Goal: Transaction & Acquisition: Book appointment/travel/reservation

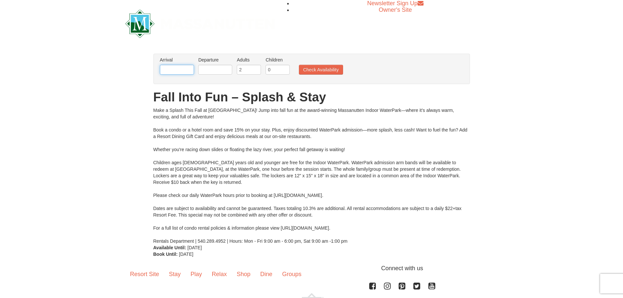
click at [187, 72] on input "text" at bounding box center [177, 70] width 34 height 10
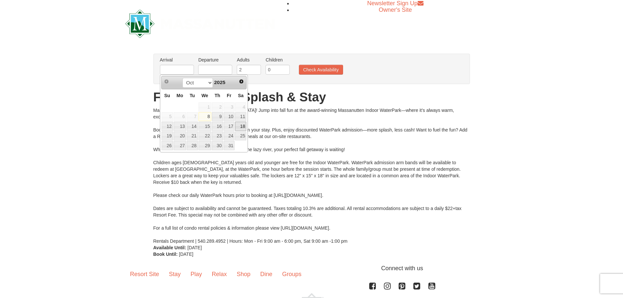
click at [240, 126] on link "18" at bounding box center [240, 126] width 11 height 9
type input "[DATE]"
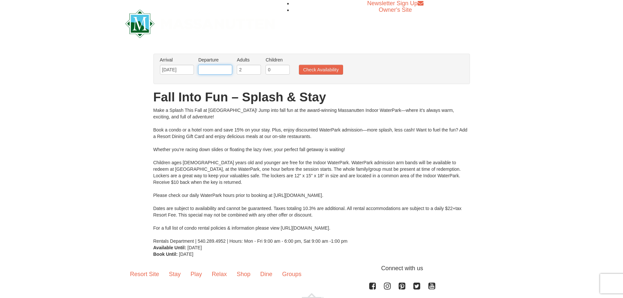
click at [222, 70] on input "text" at bounding box center [215, 70] width 34 height 10
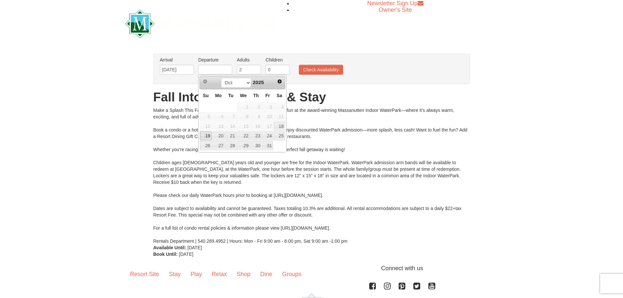
click at [206, 135] on link "19" at bounding box center [205, 136] width 11 height 9
type input "[DATE]"
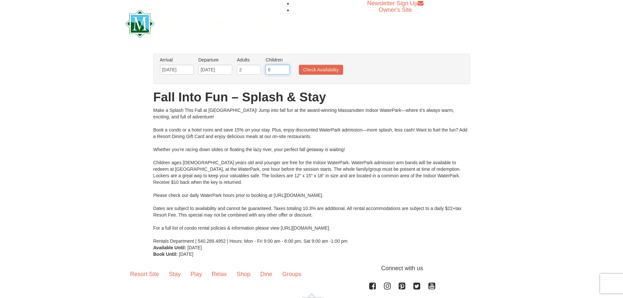
click at [279, 68] on input "0" at bounding box center [278, 70] width 24 height 10
type input "1"
click at [285, 67] on input "1" at bounding box center [278, 70] width 24 height 10
click at [301, 70] on button "Check Availability" at bounding box center [321, 70] width 44 height 10
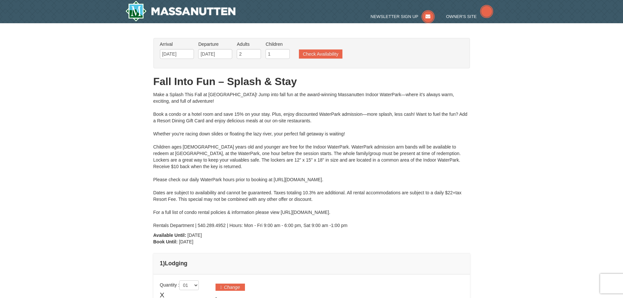
type input "[DATE]"
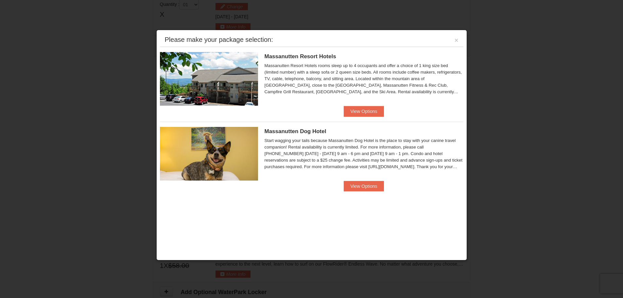
scroll to position [280, 0]
click at [374, 111] on button "View Options" at bounding box center [364, 111] width 40 height 10
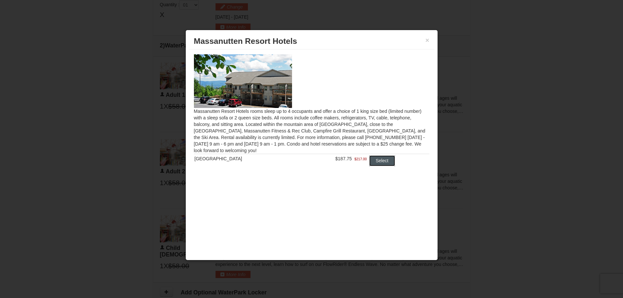
click at [385, 164] on button "Select" at bounding box center [382, 160] width 26 height 10
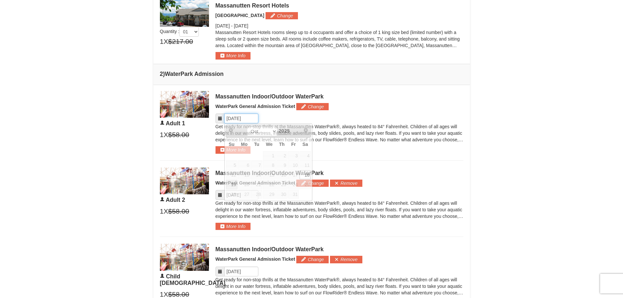
click at [238, 121] on input "Please format dates MM/DD/YYYY" at bounding box center [241, 119] width 34 height 10
click at [230, 187] on link "19" at bounding box center [231, 184] width 11 height 9
type input "[DATE]"
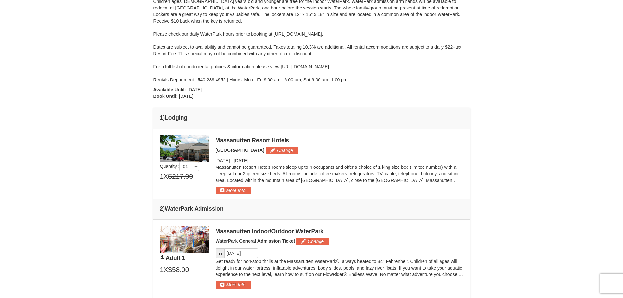
scroll to position [116, 0]
